Goal: Contribute content

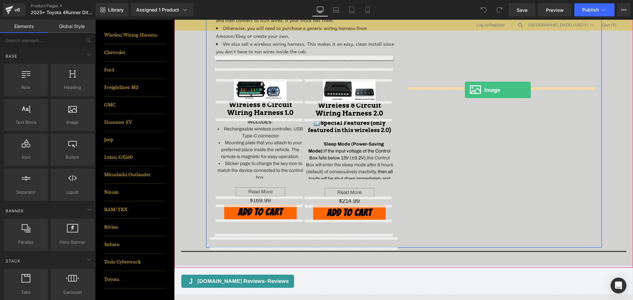
drag, startPoint x: 165, startPoint y: 137, endPoint x: 465, endPoint y: 90, distance: 303.3
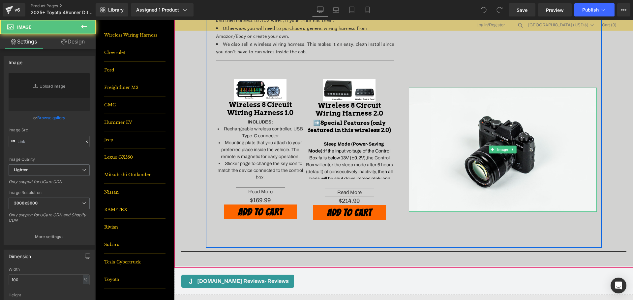
scroll to position [79, 0]
type input "//[DOMAIN_NAME][URL]"
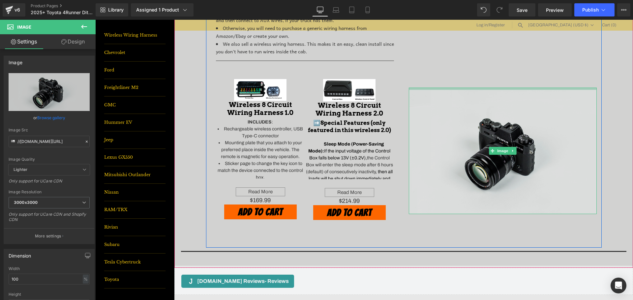
drag, startPoint x: 462, startPoint y: 90, endPoint x: 458, endPoint y: 90, distance: 4.6
click at [458, 90] on div "Image" at bounding box center [503, 151] width 188 height 127
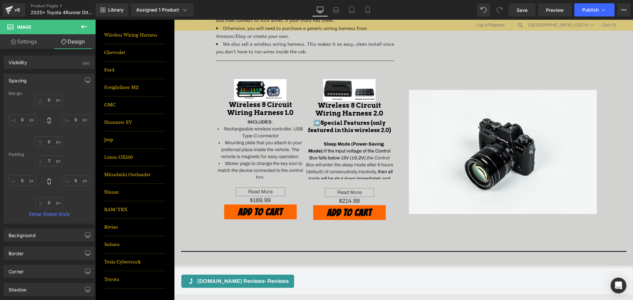
click at [84, 30] on icon at bounding box center [84, 27] width 8 height 8
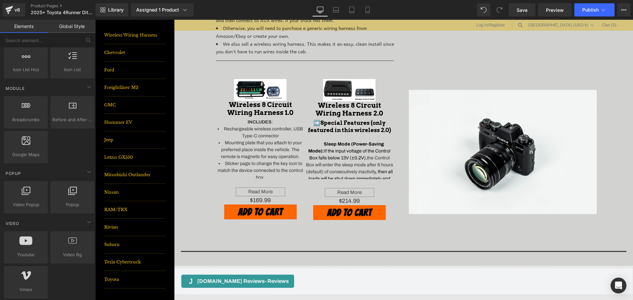
scroll to position [396, 0]
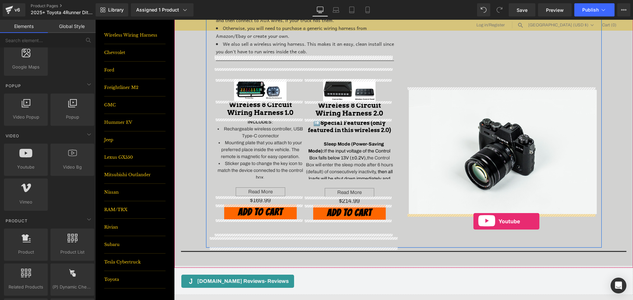
drag, startPoint x: 110, startPoint y: 175, endPoint x: 473, endPoint y: 221, distance: 366.5
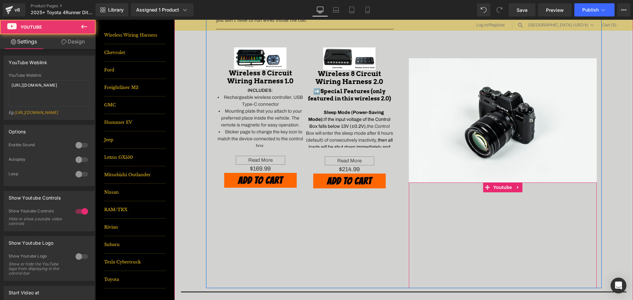
scroll to position [374, 0]
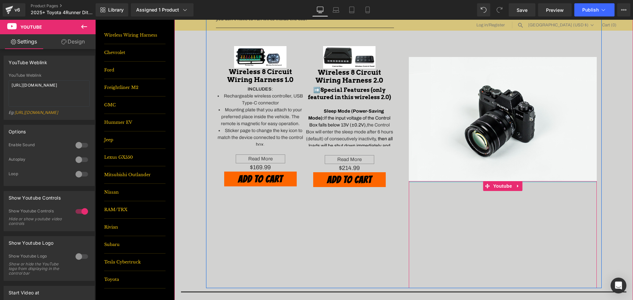
click at [458, 185] on div "Youtube" at bounding box center [503, 234] width 188 height 107
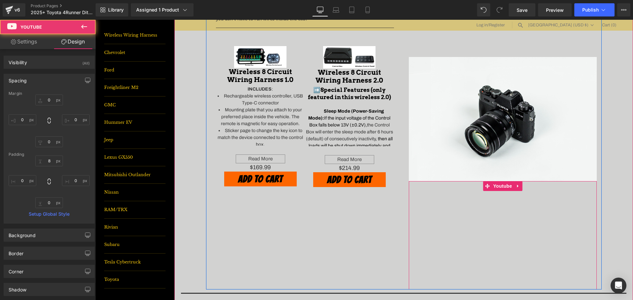
click at [491, 189] on span "Youtube" at bounding box center [502, 186] width 22 height 10
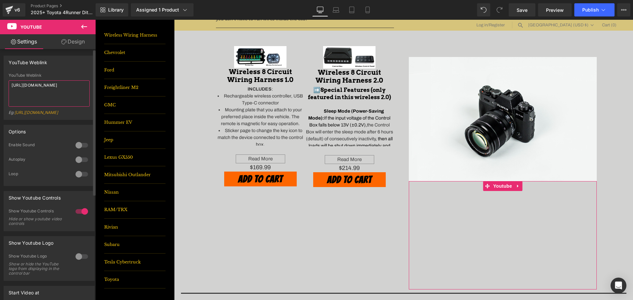
click at [71, 89] on textarea "[URL][DOMAIN_NAME]" at bounding box center [49, 93] width 81 height 26
paste textarea "[DOMAIN_NAME][URL]"
type textarea "[URL][DOMAIN_NAME]"
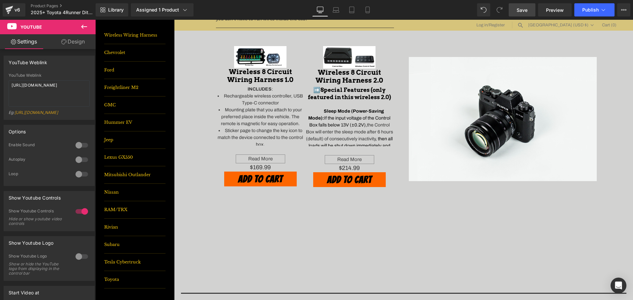
click at [525, 8] on span "Save" at bounding box center [521, 10] width 11 height 7
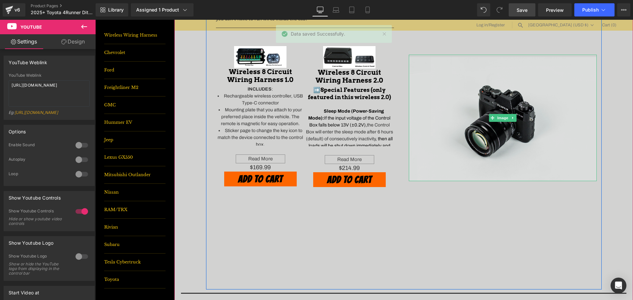
click at [471, 111] on img at bounding box center [503, 118] width 188 height 127
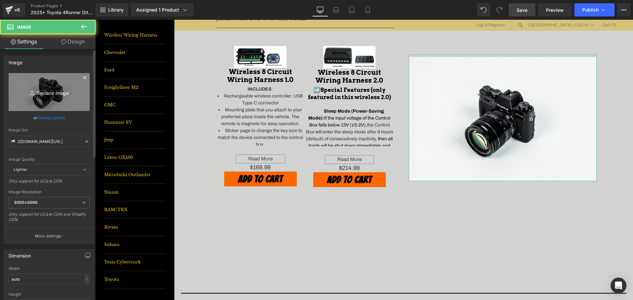
click at [23, 78] on link "Replace Image" at bounding box center [49, 92] width 81 height 38
type input "C:\fakepath\Snapshot_31 smaller.jpg"
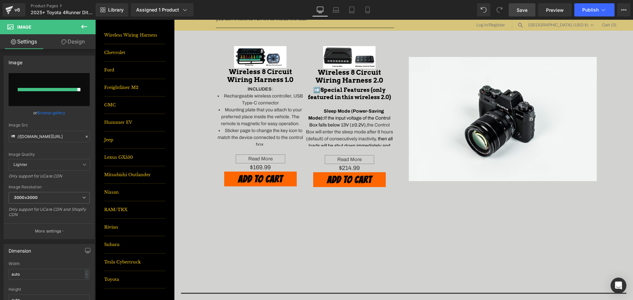
type input "[URL][DOMAIN_NAME]"
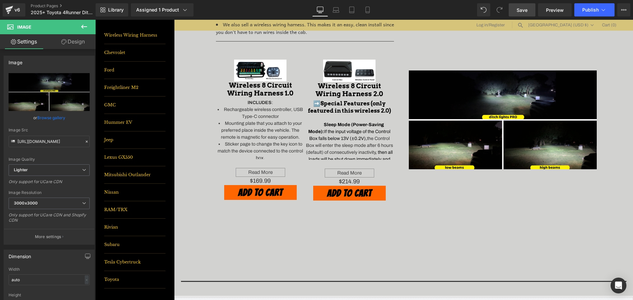
scroll to position [356, 0]
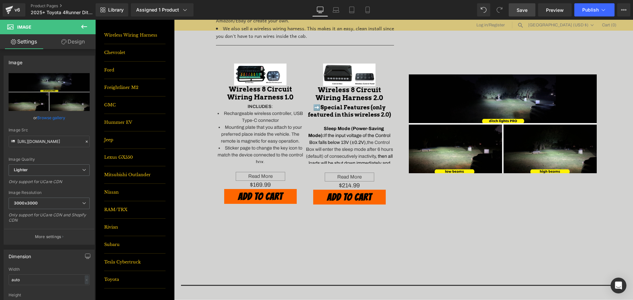
drag, startPoint x: 533, startPoint y: 9, endPoint x: 510, endPoint y: 94, distance: 88.0
click at [533, 9] on link "Save" at bounding box center [522, 9] width 27 height 13
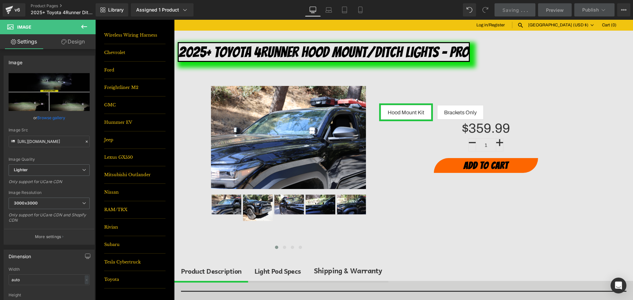
scroll to position [100, 0]
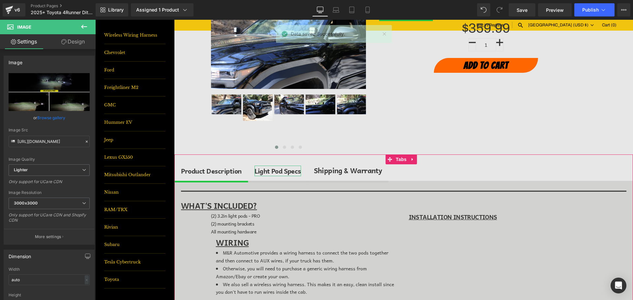
click at [280, 171] on div "Light Pod Specs" at bounding box center [277, 171] width 46 height 11
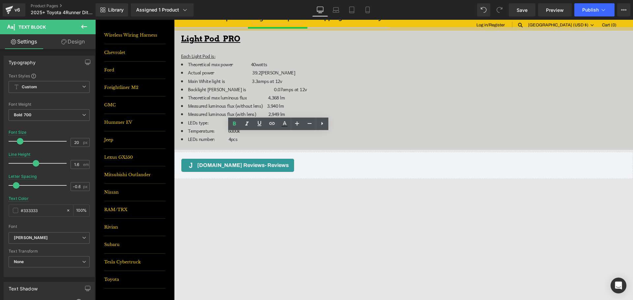
scroll to position [133, 0]
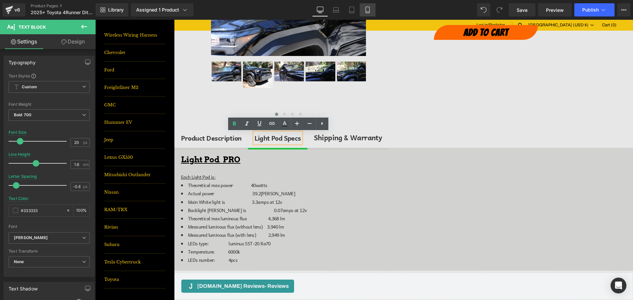
click at [368, 12] on icon at bounding box center [368, 12] width 4 height 0
type input "15"
type input "1.5"
type input "100"
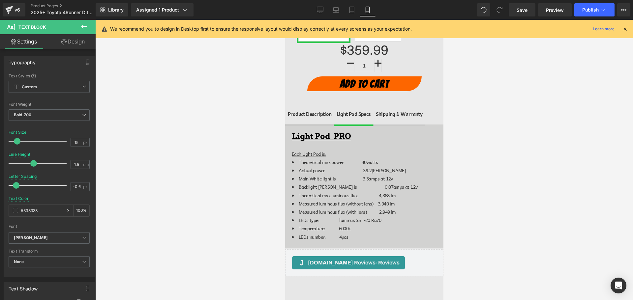
scroll to position [326, 0]
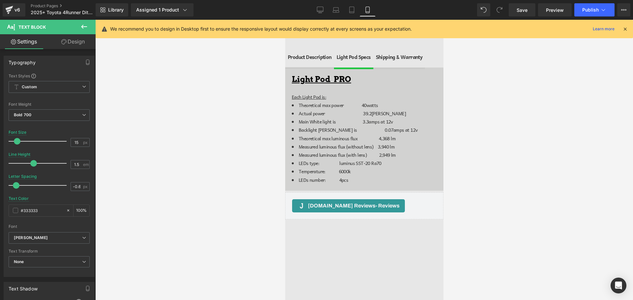
click at [285, 20] on div at bounding box center [285, 20] width 0 height 0
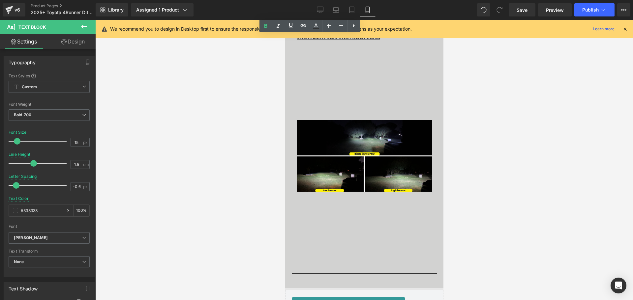
scroll to position [722, 0]
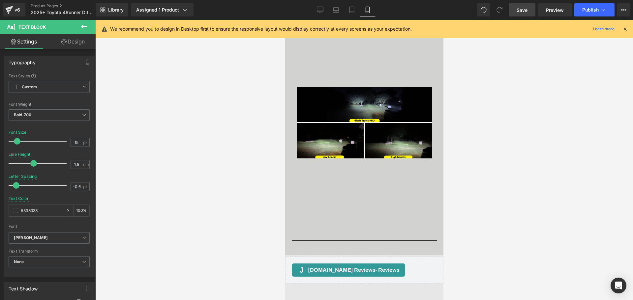
click at [523, 12] on span "Save" at bounding box center [521, 10] width 11 height 7
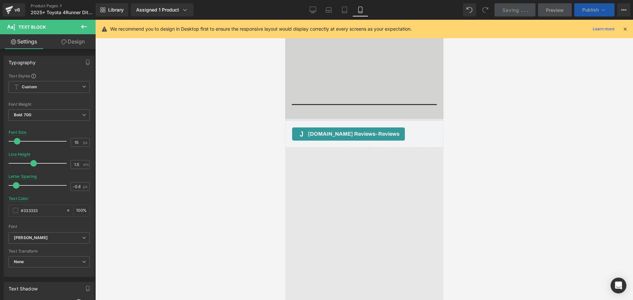
click at [584, 10] on span "Publish" at bounding box center [590, 9] width 16 height 5
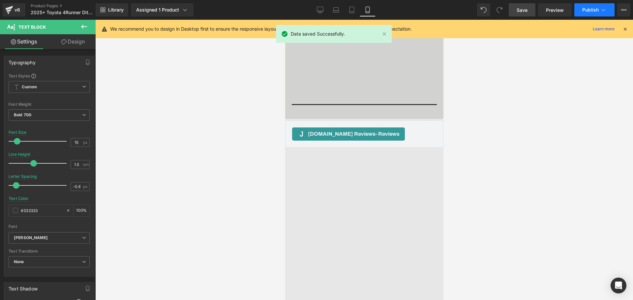
click at [585, 12] on span "Publish" at bounding box center [590, 9] width 16 height 5
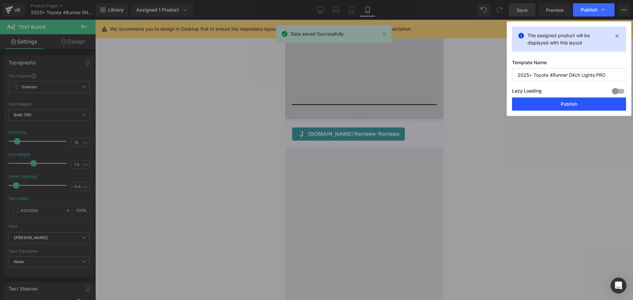
click at [589, 103] on button "Publish" at bounding box center [569, 104] width 114 height 13
